Goal: Information Seeking & Learning: Learn about a topic

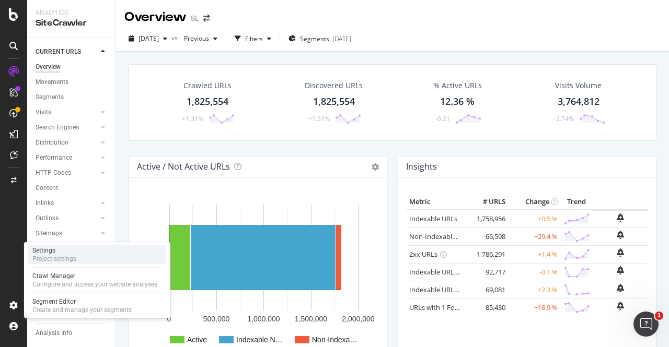
click at [50, 257] on div "Project settings" at bounding box center [54, 259] width 44 height 8
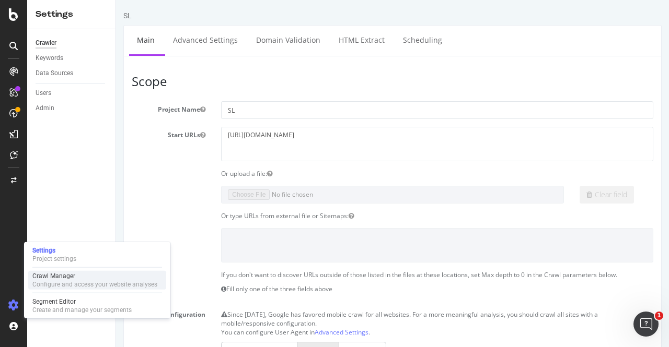
click at [74, 283] on div "Configure and access your website analyses" at bounding box center [94, 285] width 125 height 8
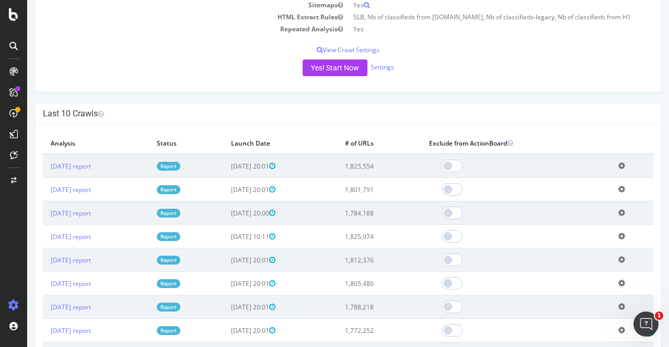
scroll to position [242, 0]
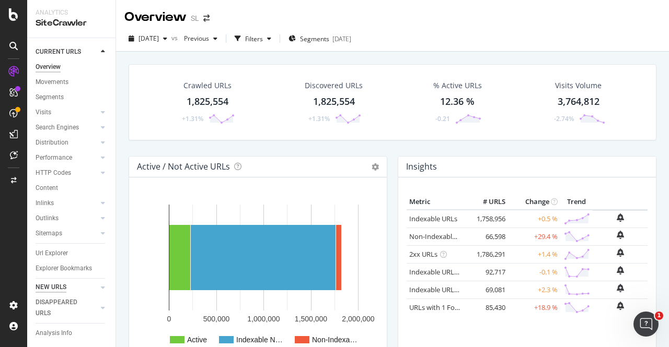
click at [49, 291] on div "NEW URLS" at bounding box center [51, 287] width 31 height 11
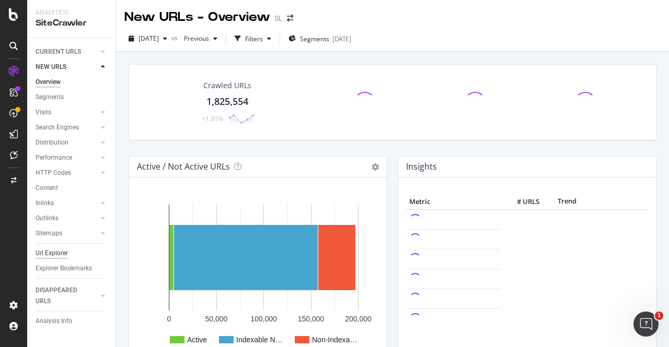
click at [48, 254] on div "Url Explorer" at bounding box center [52, 253] width 32 height 11
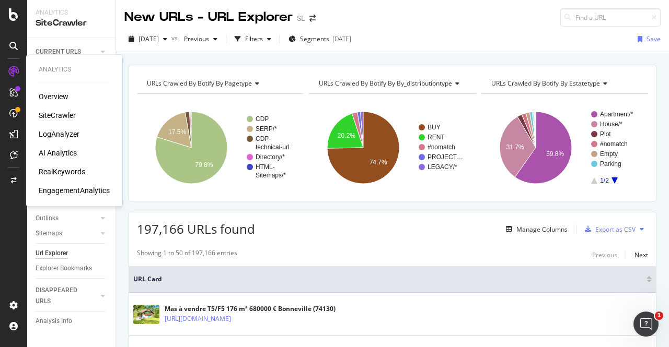
click at [57, 117] on div "SiteCrawler" at bounding box center [57, 115] width 37 height 10
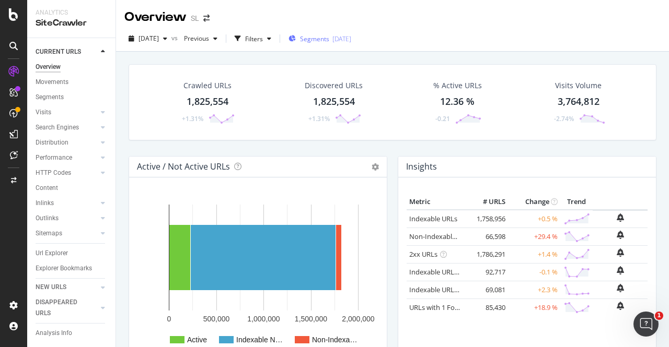
click at [329, 39] on span "Segments" at bounding box center [314, 38] width 29 height 9
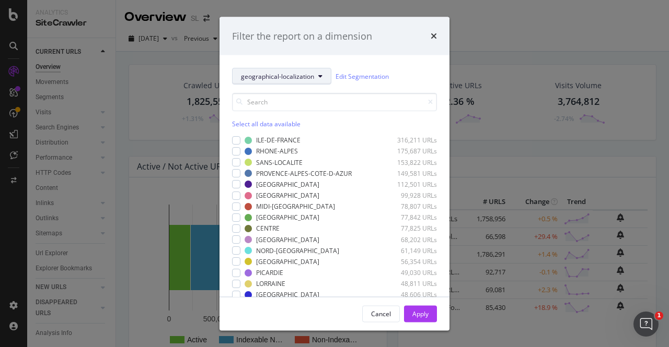
click at [289, 73] on span "geographical-localization" at bounding box center [277, 76] width 73 height 9
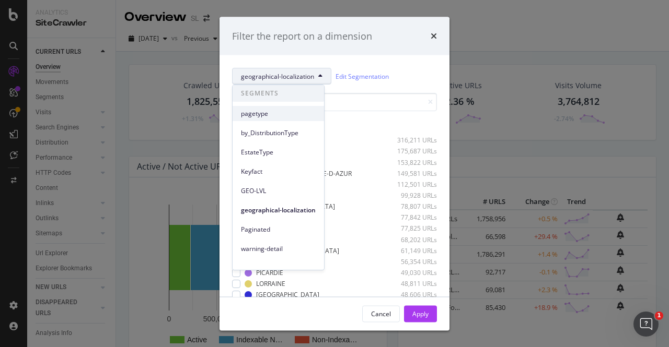
click at [289, 114] on span "pagetype" at bounding box center [278, 113] width 75 height 9
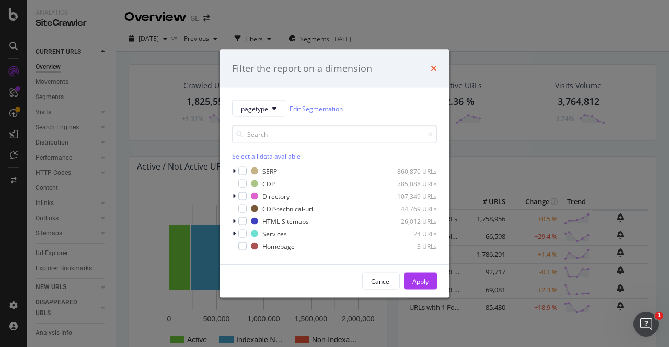
click at [433, 67] on icon "times" at bounding box center [434, 68] width 6 height 8
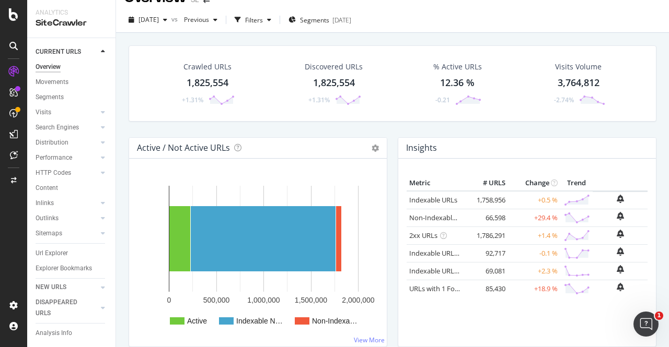
scroll to position [19, 0]
click at [51, 254] on div "Url Explorer" at bounding box center [52, 253] width 32 height 11
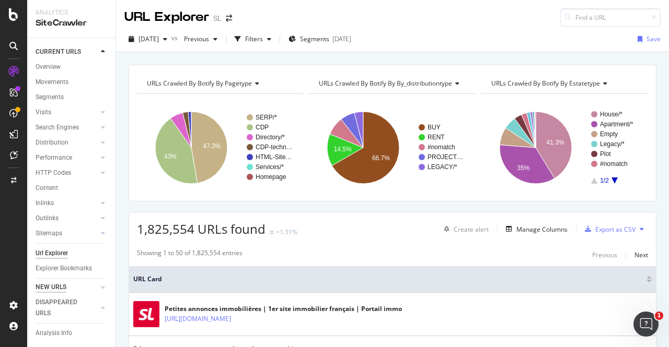
click at [51, 292] on div "NEW URLS" at bounding box center [51, 287] width 31 height 11
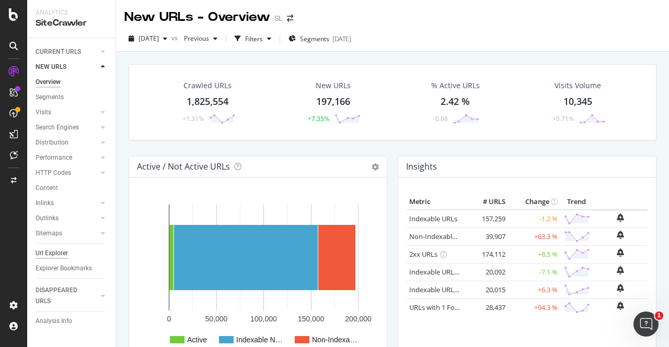
click at [52, 250] on div "Url Explorer" at bounding box center [52, 253] width 32 height 11
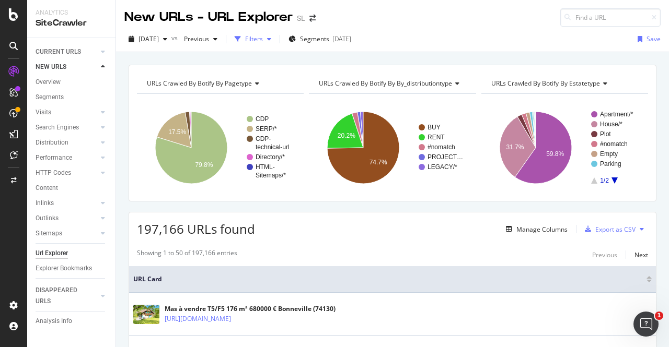
click at [263, 37] on div "Filters" at bounding box center [254, 38] width 18 height 9
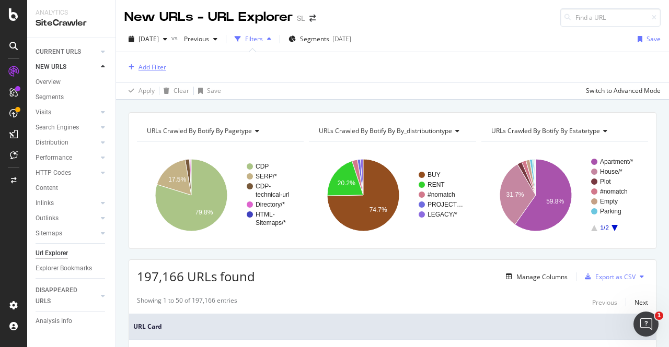
click at [154, 68] on div "Add Filter" at bounding box center [152, 67] width 28 height 9
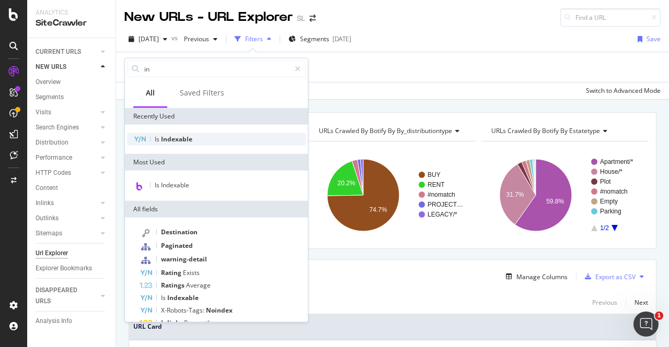
type input "in"
click at [179, 139] on span "Indexable" at bounding box center [176, 139] width 31 height 9
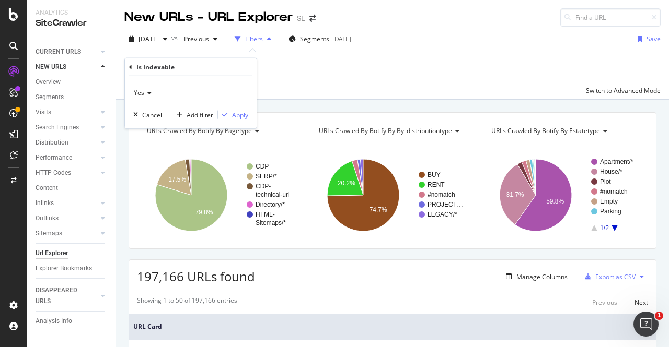
click at [144, 90] on icon at bounding box center [147, 93] width 7 height 6
click at [152, 126] on div "No" at bounding box center [192, 128] width 112 height 14
click at [238, 113] on div "Apply" at bounding box center [240, 114] width 16 height 9
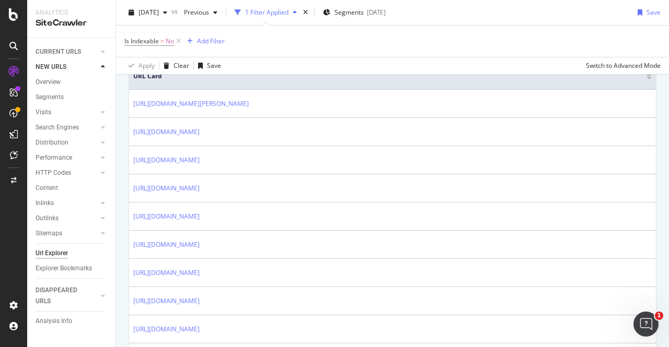
scroll to position [252, 0]
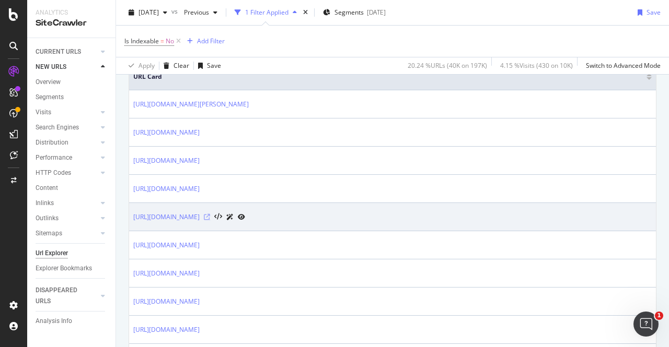
click at [210, 218] on icon at bounding box center [207, 217] width 6 height 6
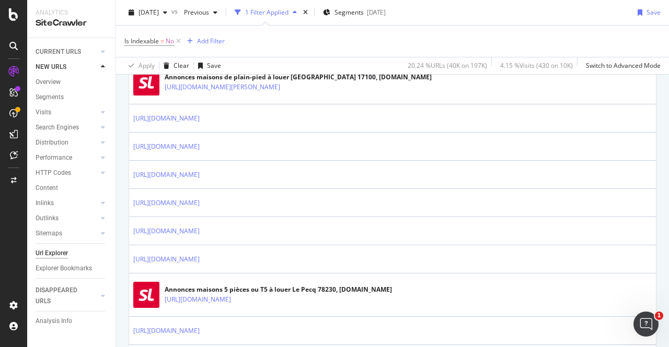
scroll to position [788, 0]
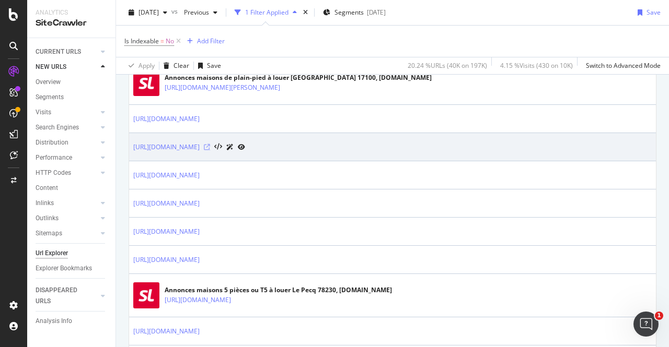
click at [210, 144] on icon at bounding box center [207, 147] width 6 height 6
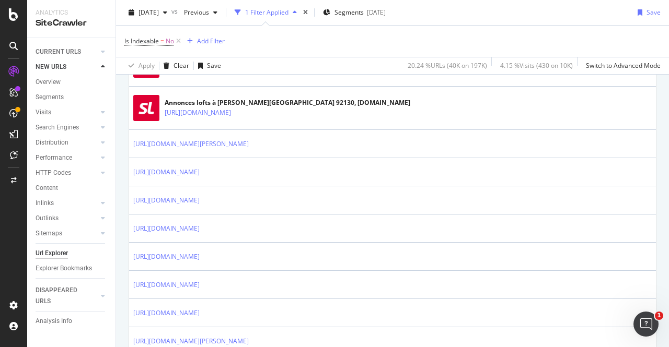
scroll to position [1419, 0]
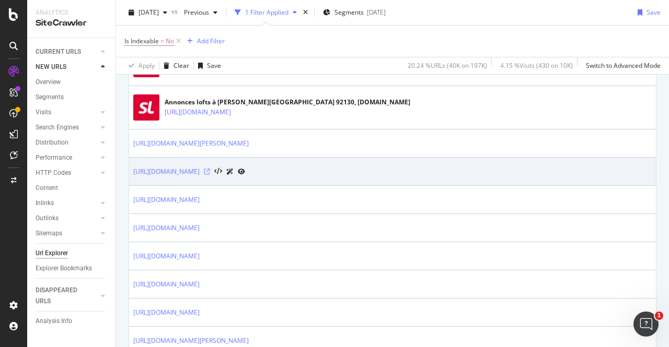
click at [210, 169] on icon at bounding box center [207, 172] width 6 height 6
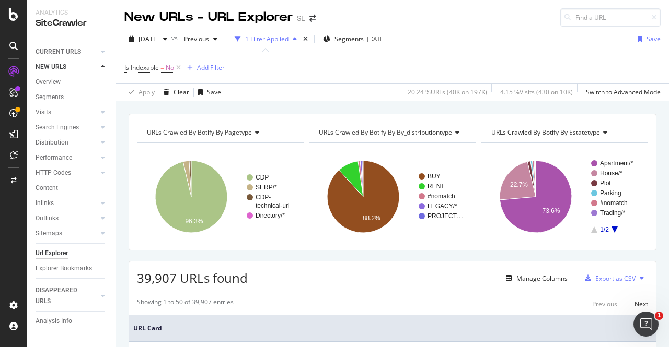
scroll to position [35, 0]
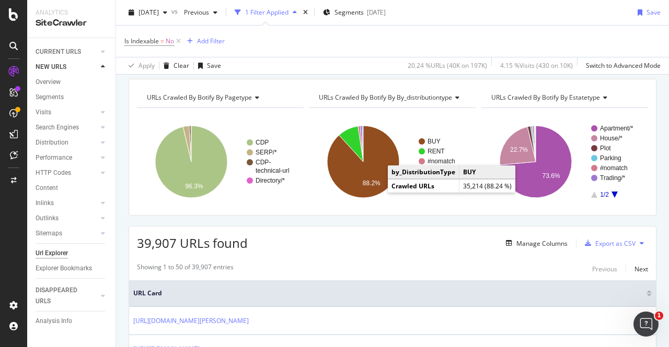
click at [587, 100] on span "URLs Crawled By Botify By estatetype" at bounding box center [545, 97] width 109 height 9
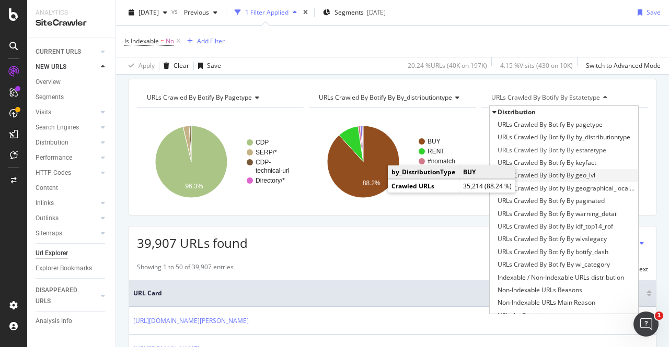
click at [564, 177] on span "URLs Crawled By Botify By geo_lvl" at bounding box center [546, 175] width 98 height 10
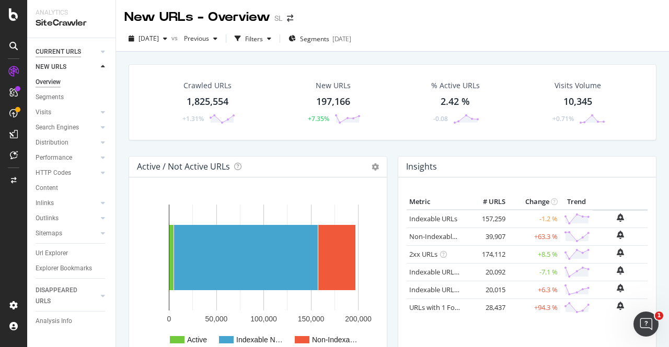
click at [52, 49] on div "CURRENT URLS" at bounding box center [58, 52] width 45 height 11
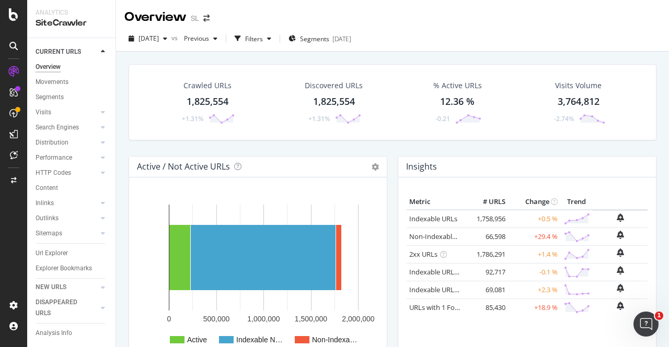
click at [72, 25] on div "SiteCrawler" at bounding box center [72, 23] width 72 height 12
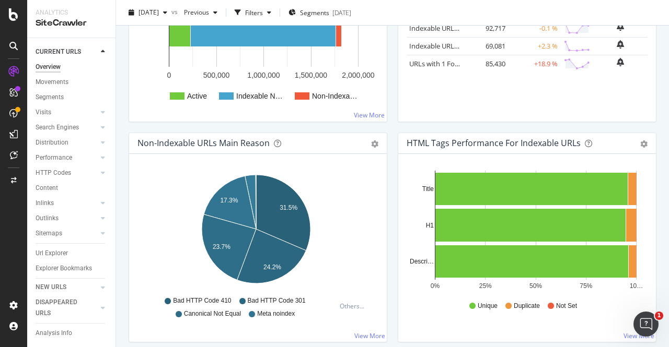
scroll to position [285, 0]
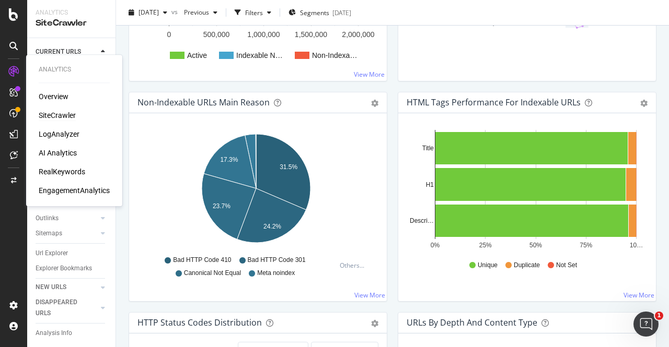
click at [64, 132] on div "LogAnalyzer" at bounding box center [59, 134] width 41 height 10
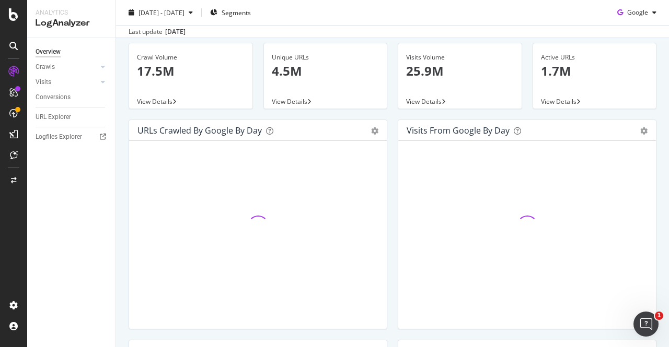
scroll to position [98, 0]
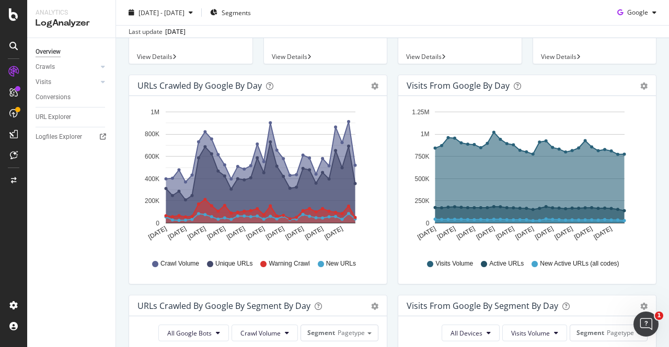
click at [392, 216] on div "Visits from Google by day Area Table Hold CTRL while clicking to filter the rep…" at bounding box center [526, 185] width 269 height 221
click at [42, 63] on div "Crawls" at bounding box center [45, 67] width 19 height 11
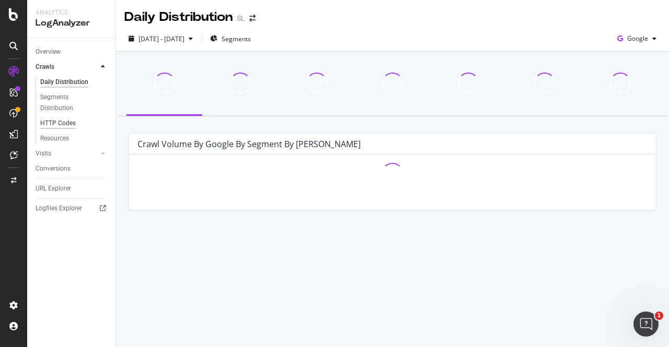
click at [57, 122] on div "HTTP Codes" at bounding box center [58, 123] width 36 height 11
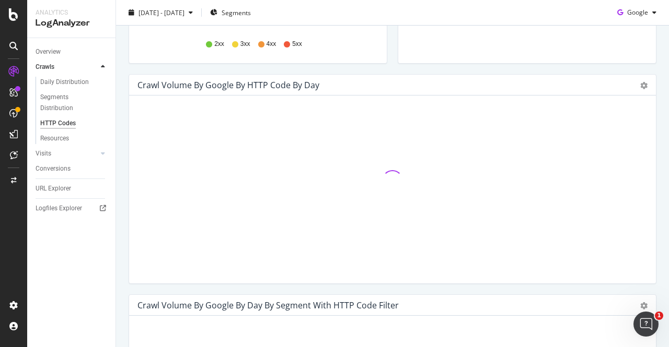
scroll to position [288, 0]
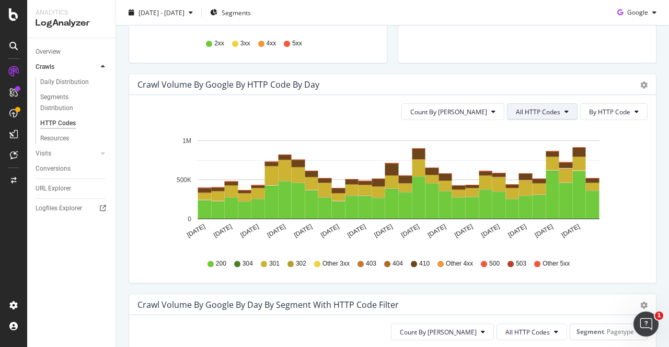
click at [534, 104] on button "All HTTP Codes" at bounding box center [542, 111] width 71 height 17
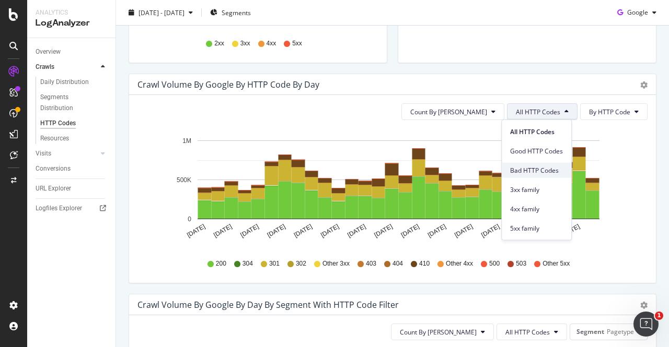
click at [513, 167] on span "Bad HTTP Codes" at bounding box center [536, 170] width 53 height 9
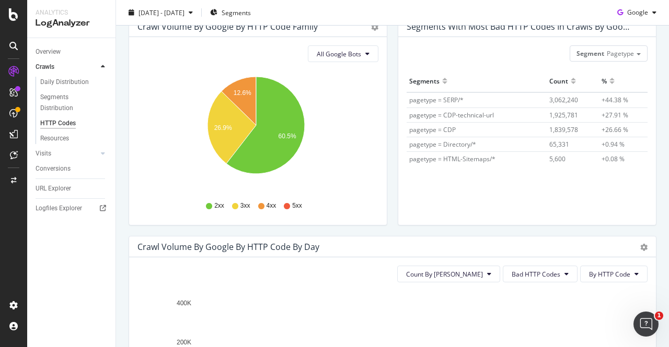
scroll to position [118, 0]
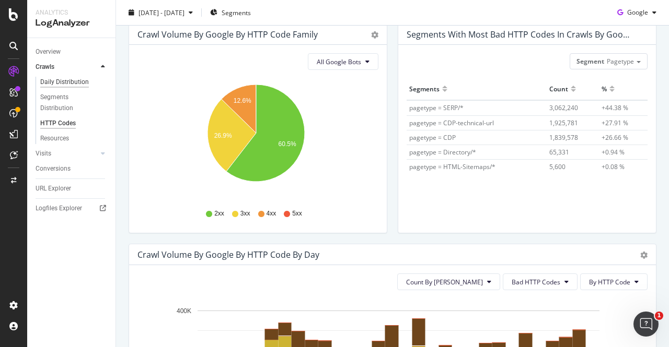
click at [74, 83] on div "Daily Distribution" at bounding box center [64, 82] width 49 height 11
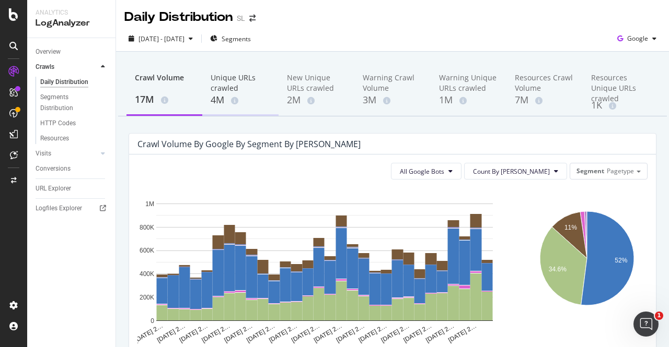
click at [271, 71] on div "Unique URLs crawled 4M" at bounding box center [240, 90] width 76 height 52
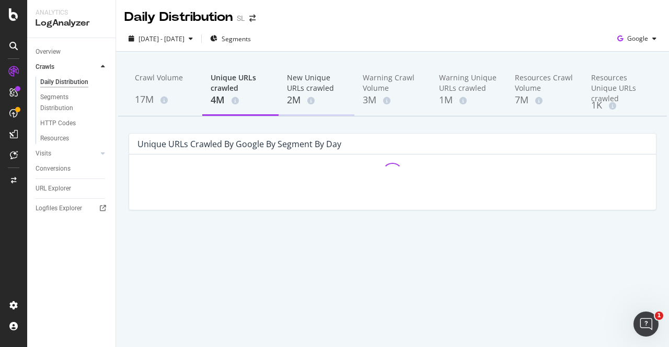
click at [322, 83] on div "New Unique URLs crawled" at bounding box center [316, 83] width 59 height 21
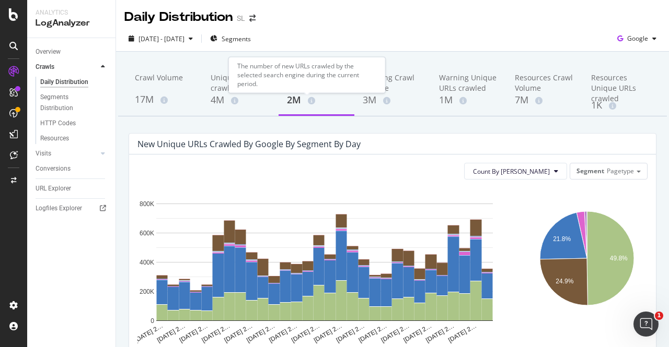
click at [300, 85] on div "The number of new URLs crawled by the selected search engine during the current…" at bounding box center [306, 75] width 157 height 36
click at [291, 102] on div "2M" at bounding box center [316, 101] width 59 height 14
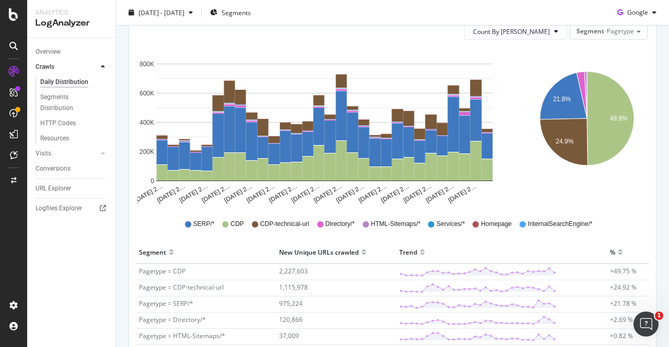
scroll to position [229, 0]
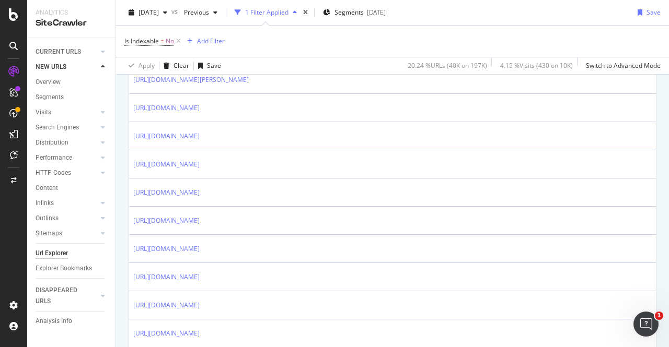
scroll to position [280, 0]
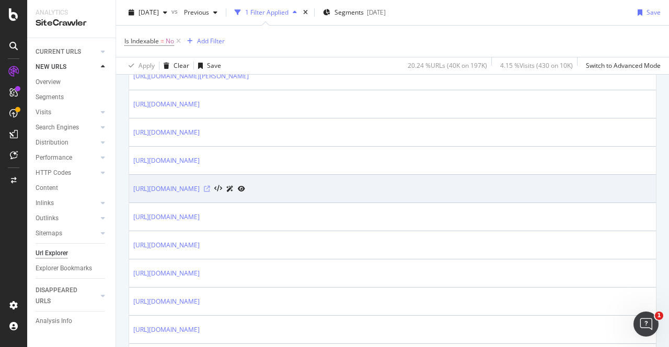
click at [210, 188] on icon at bounding box center [207, 189] width 6 height 6
